Goal: Check status: Check status

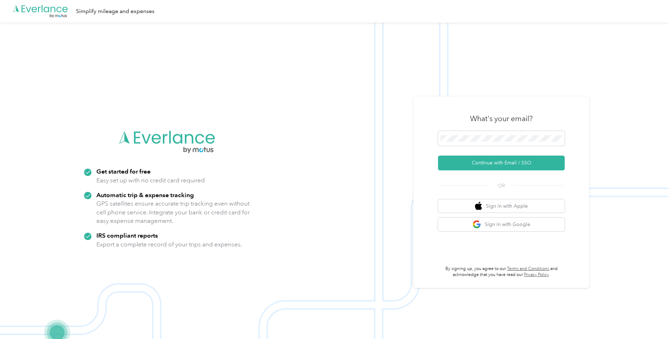
click at [481, 146] on div at bounding box center [501, 139] width 127 height 17
click at [481, 142] on span at bounding box center [501, 138] width 127 height 15
click at [480, 164] on button "Continue with Email / SSO" at bounding box center [501, 163] width 127 height 15
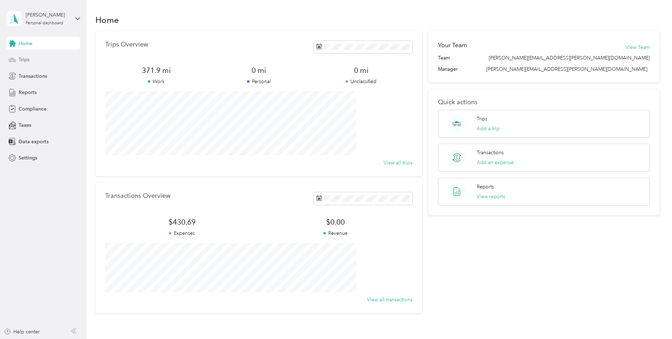
click at [17, 63] on div "Trips" at bounding box center [43, 59] width 74 height 13
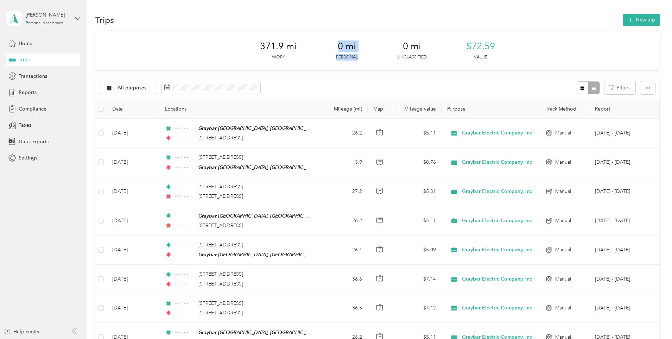
drag, startPoint x: 357, startPoint y: 58, endPoint x: 330, endPoint y: 42, distance: 31.3
click at [330, 42] on div "371.9 mi Work 0 mi Personal 0 mi Unclassified $72.59 Value" at bounding box center [377, 50] width 565 height 39
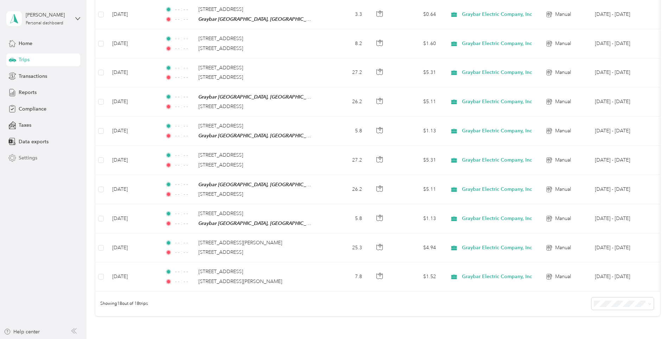
click at [31, 161] on span "Settings" at bounding box center [28, 157] width 19 height 7
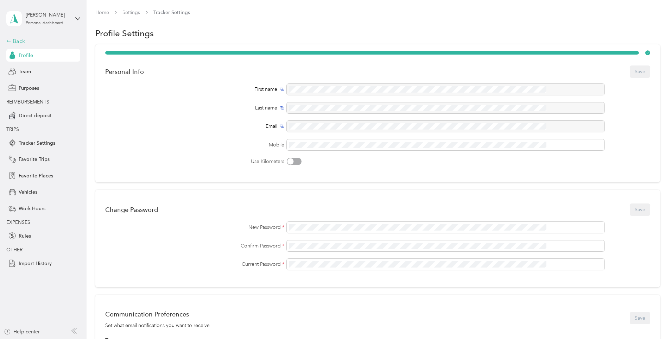
click at [25, 38] on div "Back" at bounding box center [41, 41] width 70 height 8
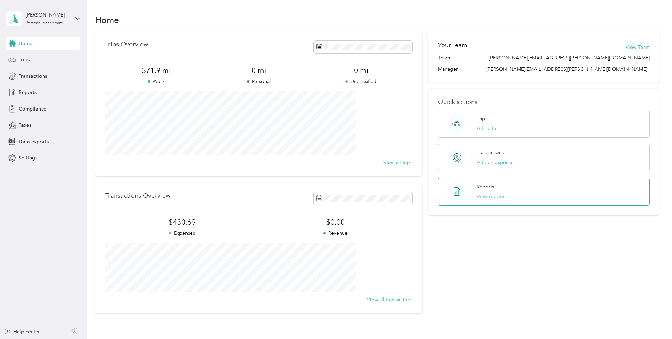
click at [489, 197] on button "View reports" at bounding box center [491, 196] width 29 height 7
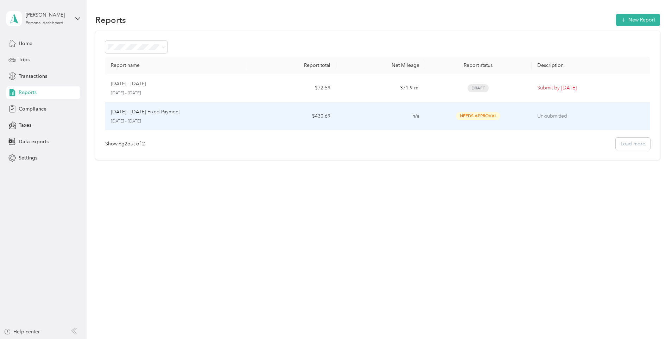
click at [456, 120] on span "Needs Approval" at bounding box center [478, 116] width 44 height 8
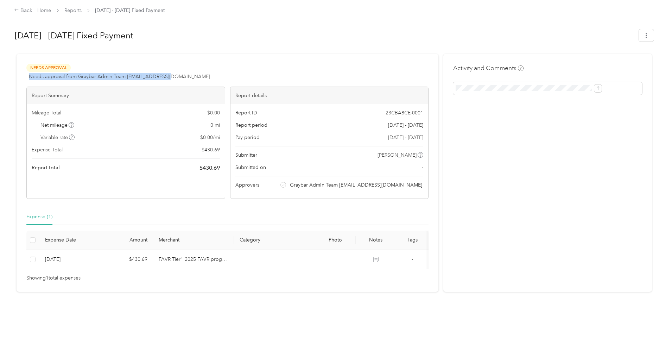
drag, startPoint x: 83, startPoint y: 78, endPoint x: 228, endPoint y: 74, distance: 145.0
click at [228, 74] on div "Needs Approval Needs approval from Graybar Admin Team [EMAIL_ADDRESS][DOMAIN_NA…" at bounding box center [227, 72] width 402 height 17
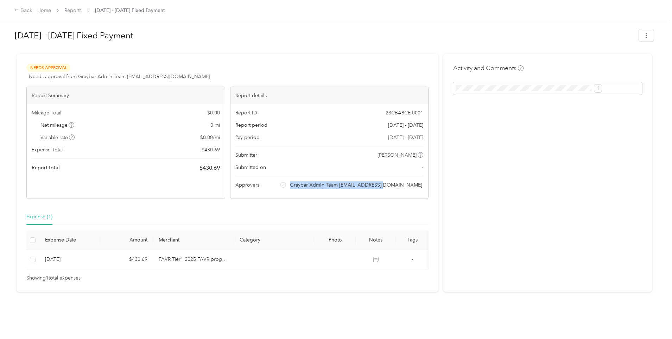
drag, startPoint x: 305, startPoint y: 184, endPoint x: 406, endPoint y: 188, distance: 101.1
click at [406, 188] on div "Report ID 23CBA8CE-0001 Report period [DATE] - [DATE] Pay period [DATE] - [DATE…" at bounding box center [330, 151] width 198 height 94
click at [242, 52] on div at bounding box center [334, 50] width 639 height 7
click at [32, 9] on div "Back" at bounding box center [23, 10] width 18 height 8
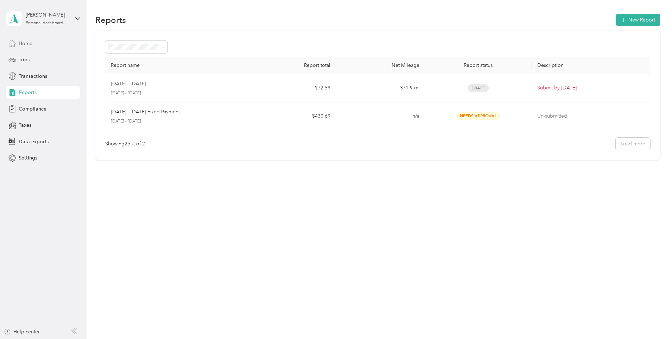
click at [32, 44] on span "Home" at bounding box center [26, 43] width 14 height 7
